Goal: Task Accomplishment & Management: Use online tool/utility

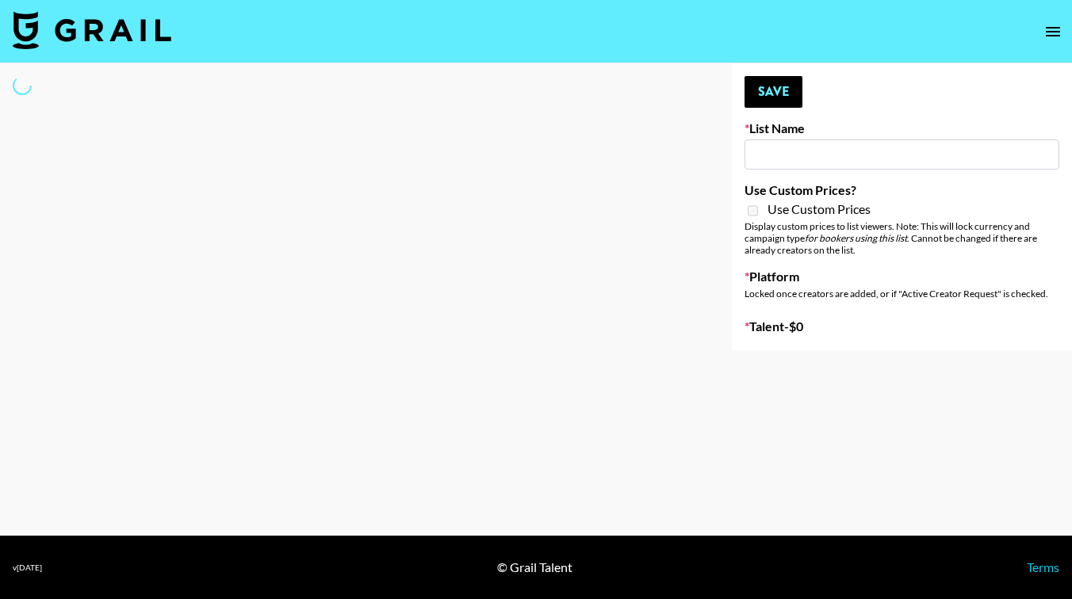
click at [794, 157] on input at bounding box center [901, 155] width 315 height 30
type input "dde"
checkbox input "true"
select select "Brand"
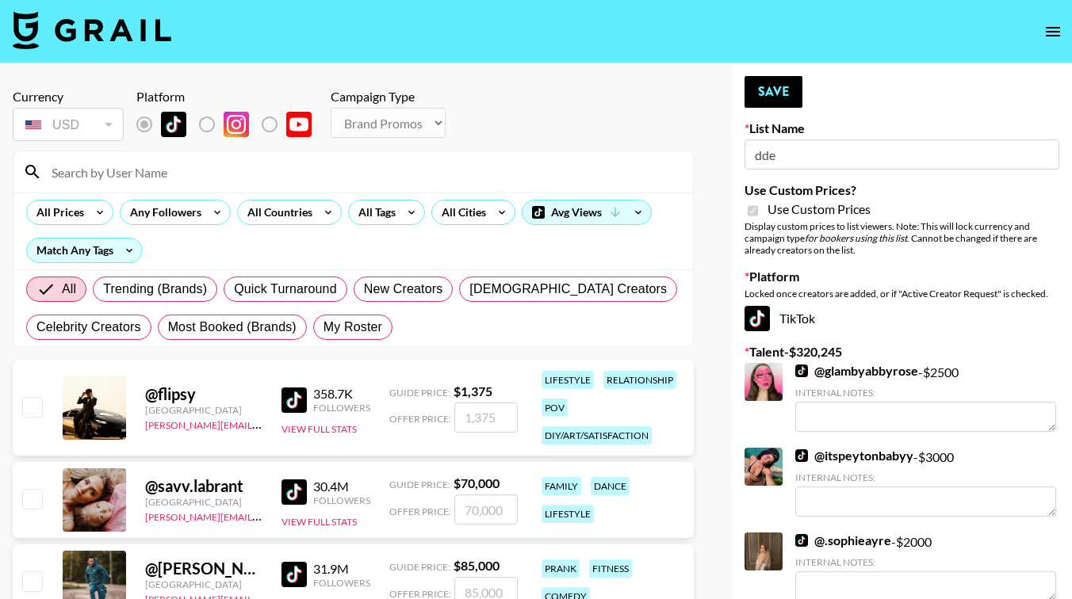
click at [794, 157] on input "dde" at bounding box center [901, 155] width 315 height 30
click at [630, 163] on input at bounding box center [362, 171] width 641 height 25
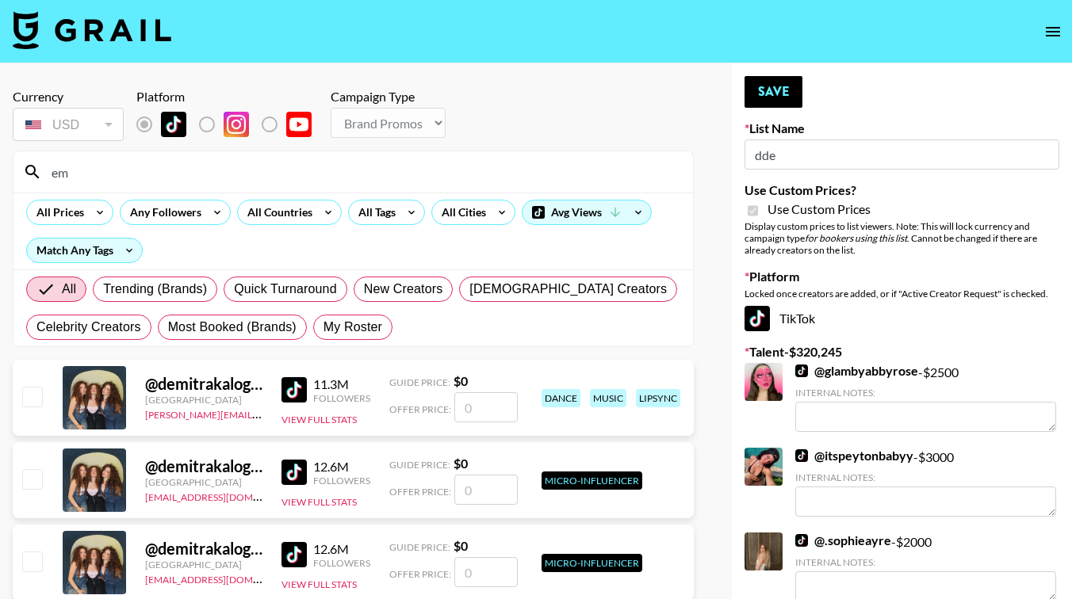
type input "e"
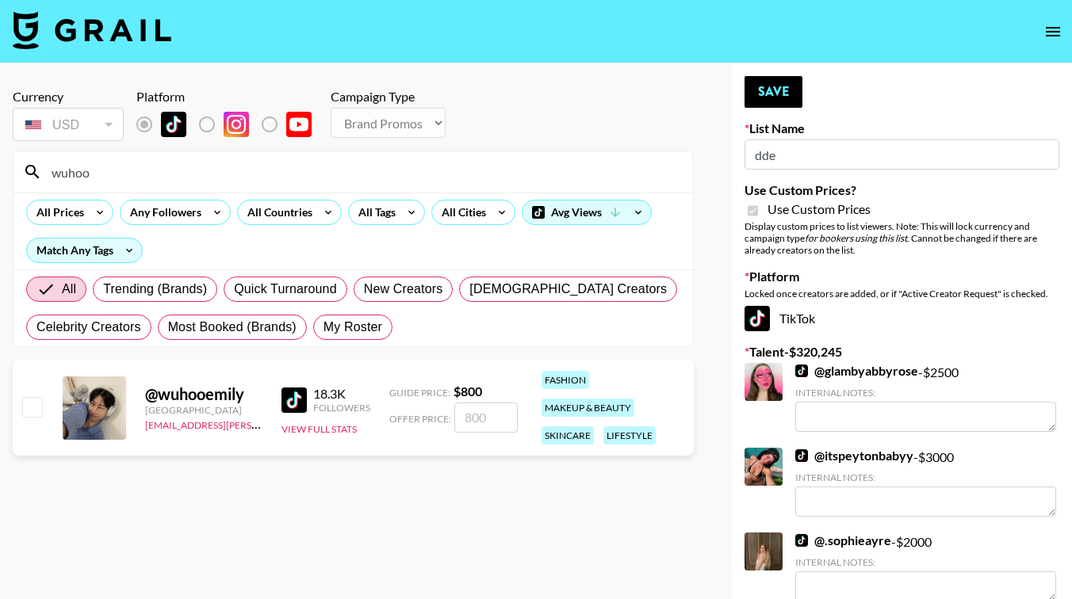
type input "wuhoo"
click at [35, 407] on input "checkbox" at bounding box center [31, 406] width 19 height 19
checkbox input "true"
type input "800"
drag, startPoint x: 805, startPoint y: 144, endPoint x: 813, endPoint y: 155, distance: 13.0
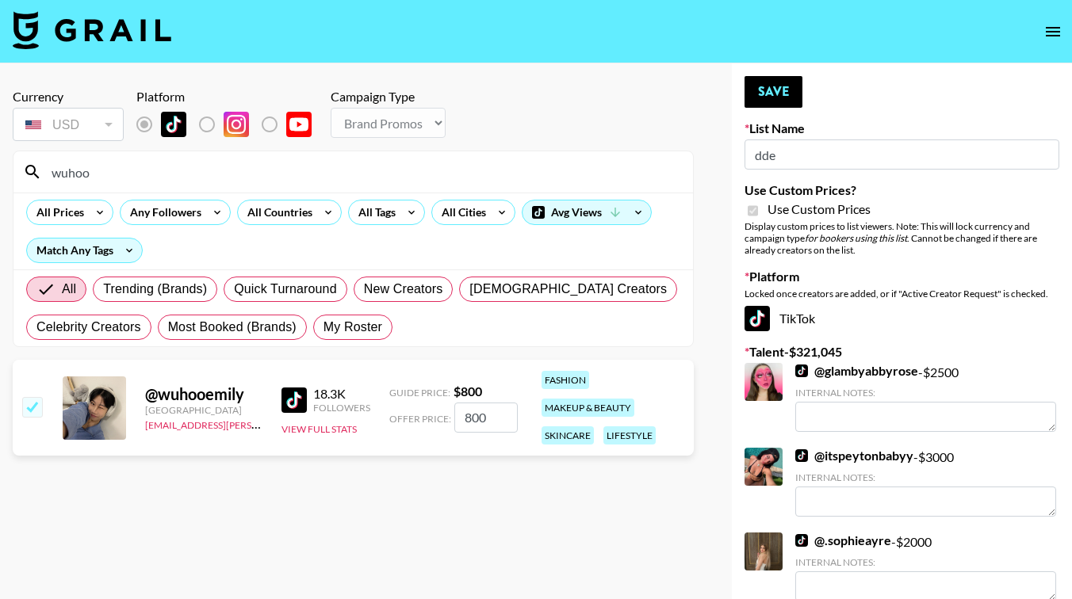
click at [813, 155] on input "dde" at bounding box center [901, 155] width 315 height 30
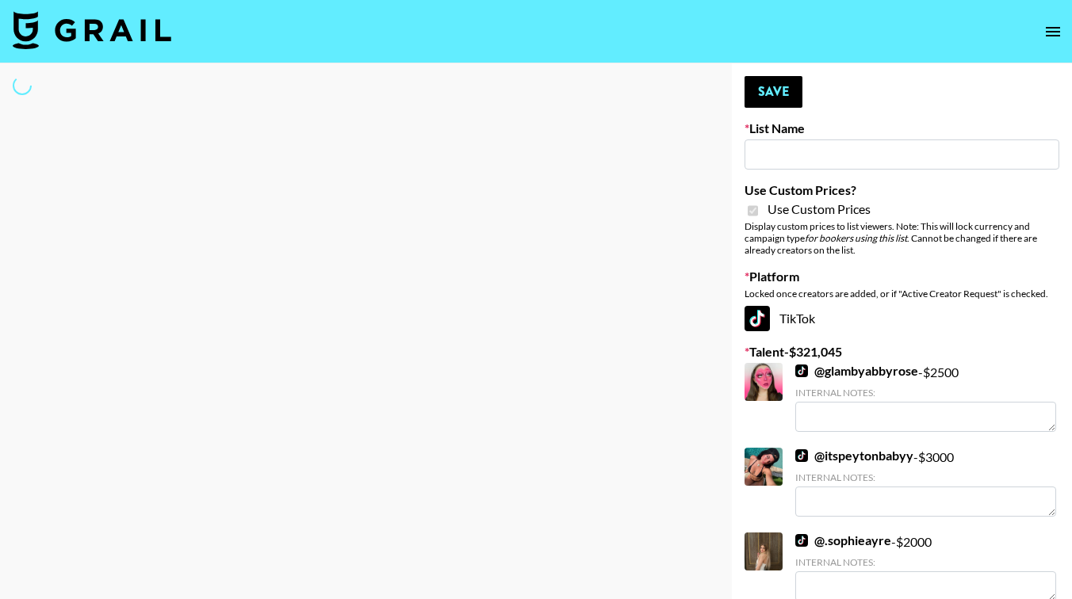
type input "dde"
select select "Brand"
